Goal: Navigation & Orientation: Go to known website

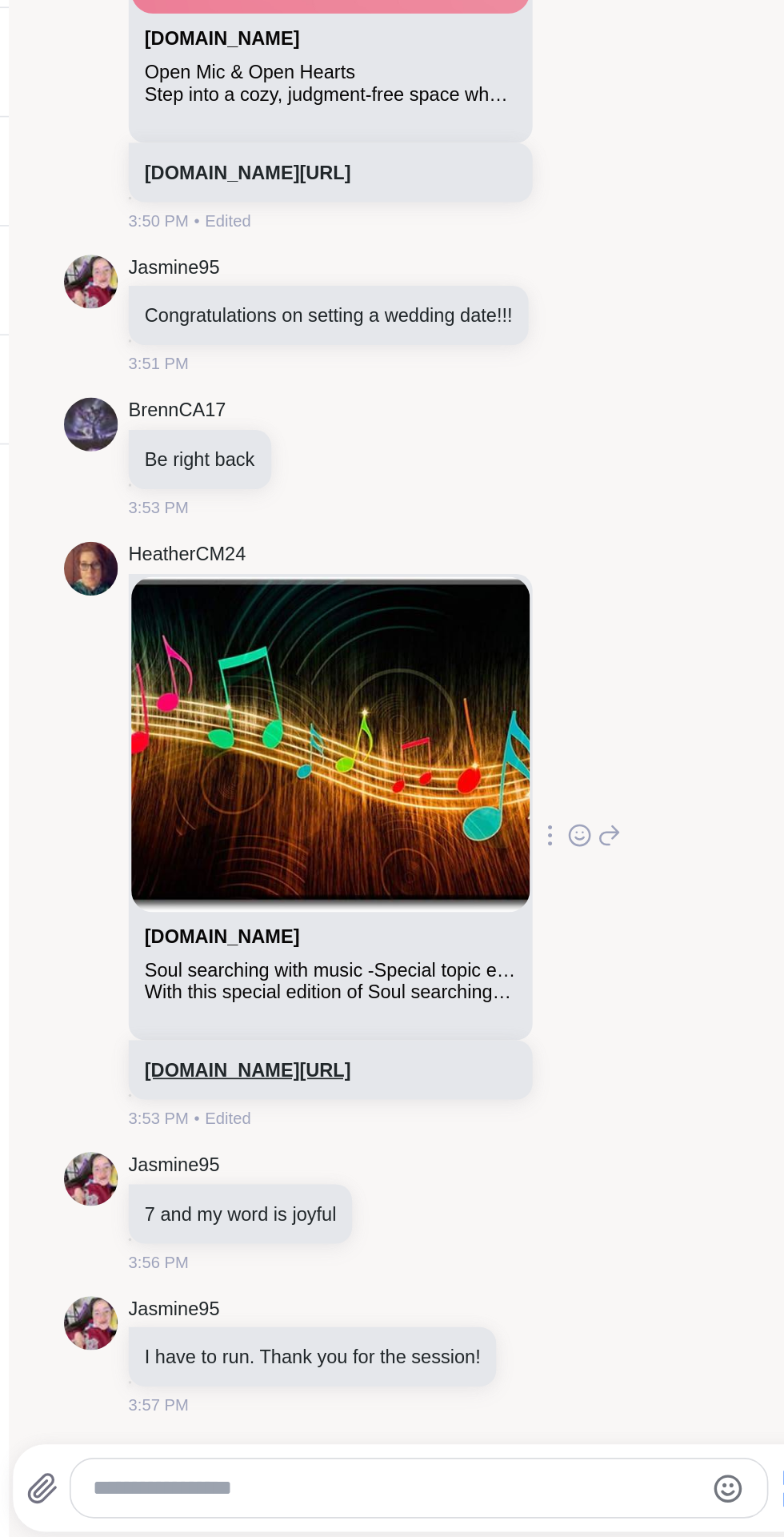
click at [489, 1253] on link "[DOMAIN_NAME][URL]" at bounding box center [428, 1259] width 122 height 13
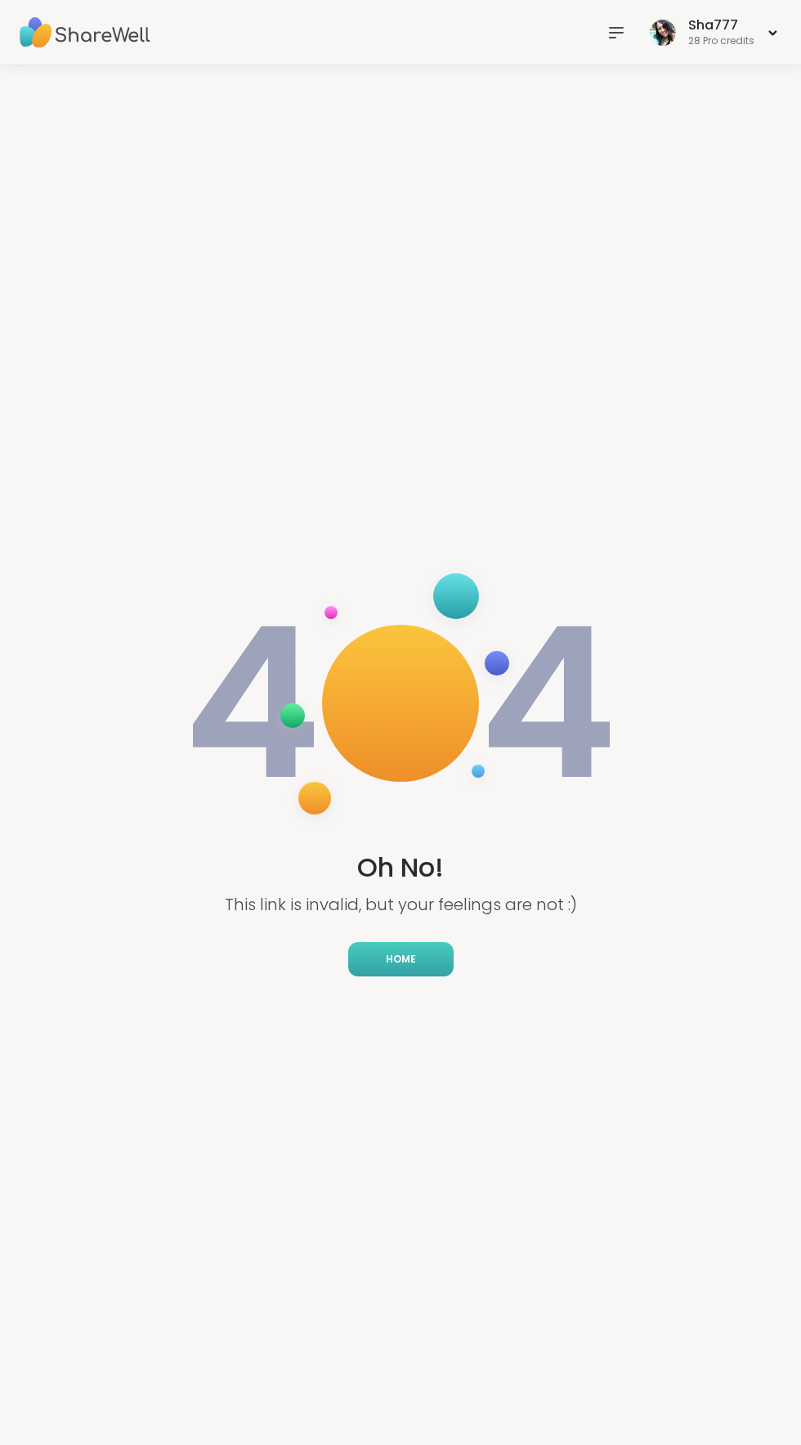
click at [408, 965] on span "Home" at bounding box center [401, 959] width 30 height 15
